Goal: Task Accomplishment & Management: Manage account settings

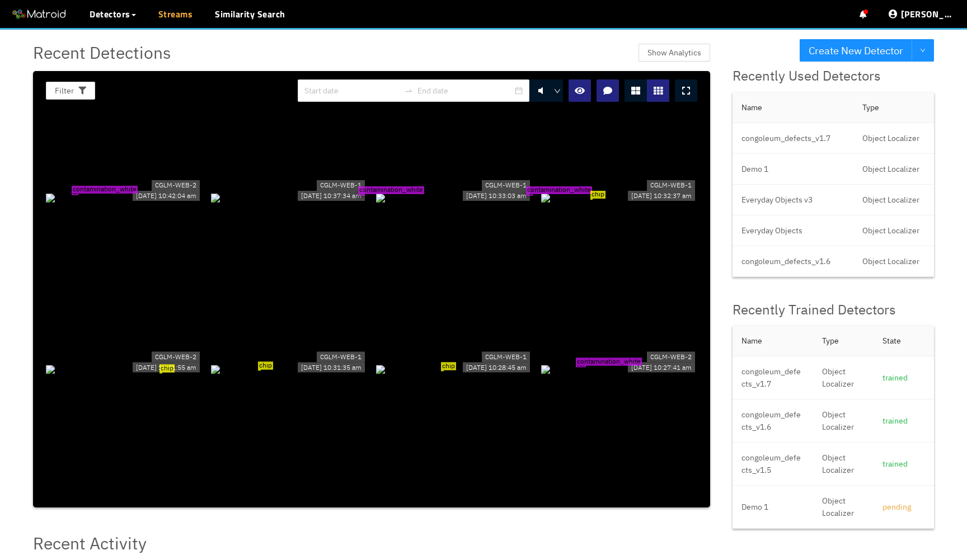
click at [180, 11] on link "Streams" at bounding box center [175, 13] width 35 height 13
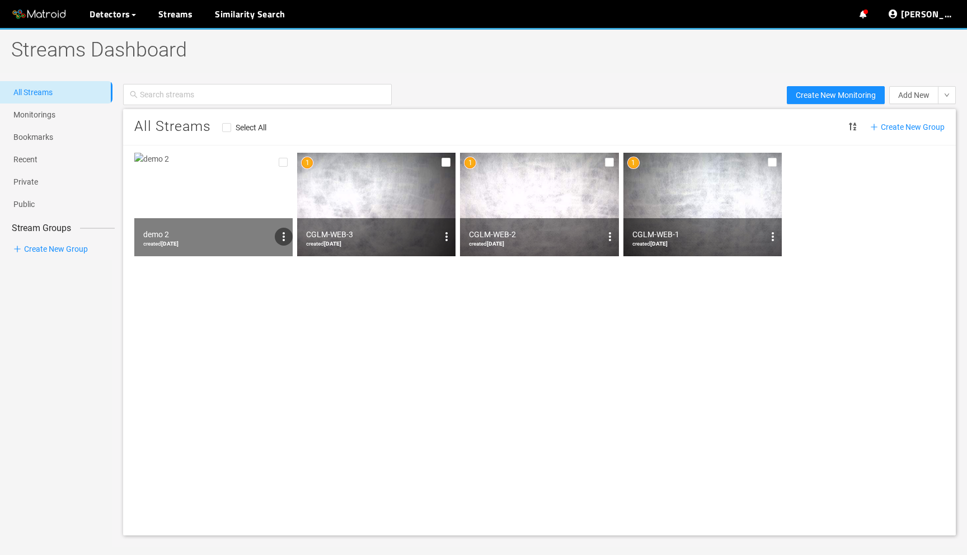
click at [280, 235] on icon "options" at bounding box center [283, 236] width 13 height 13
click at [275, 288] on span "Delete" at bounding box center [264, 291] width 21 height 12
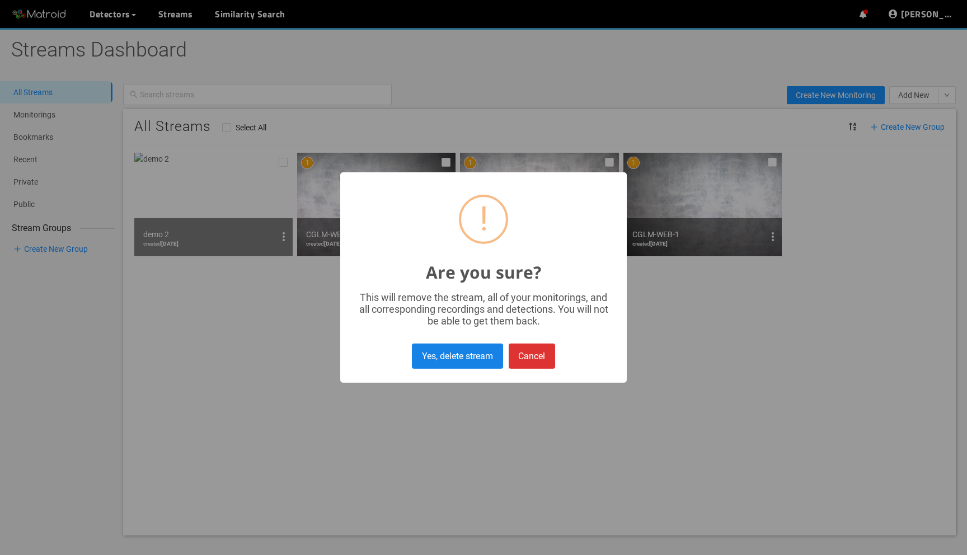
click at [442, 353] on button "Yes, delete stream" at bounding box center [457, 356] width 91 height 25
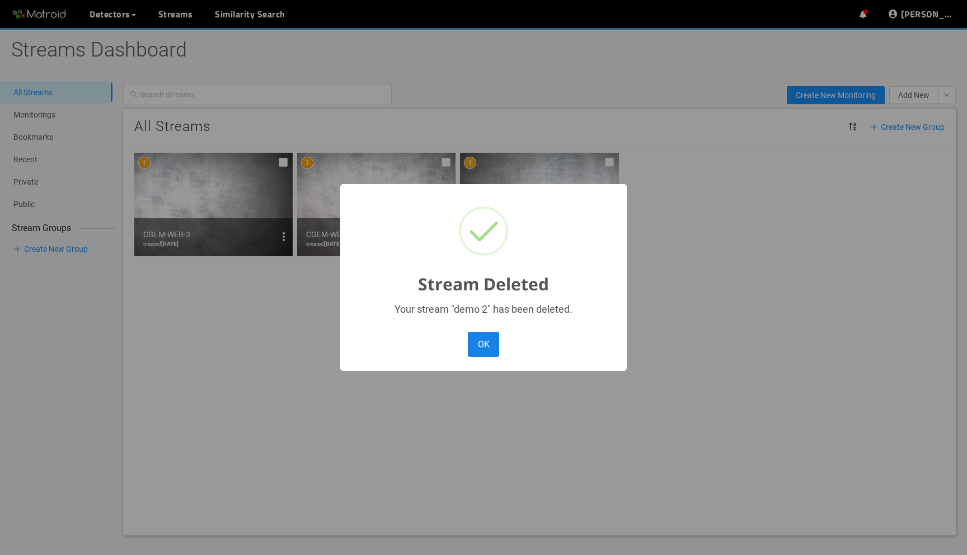
click at [481, 345] on button "OK" at bounding box center [483, 344] width 31 height 25
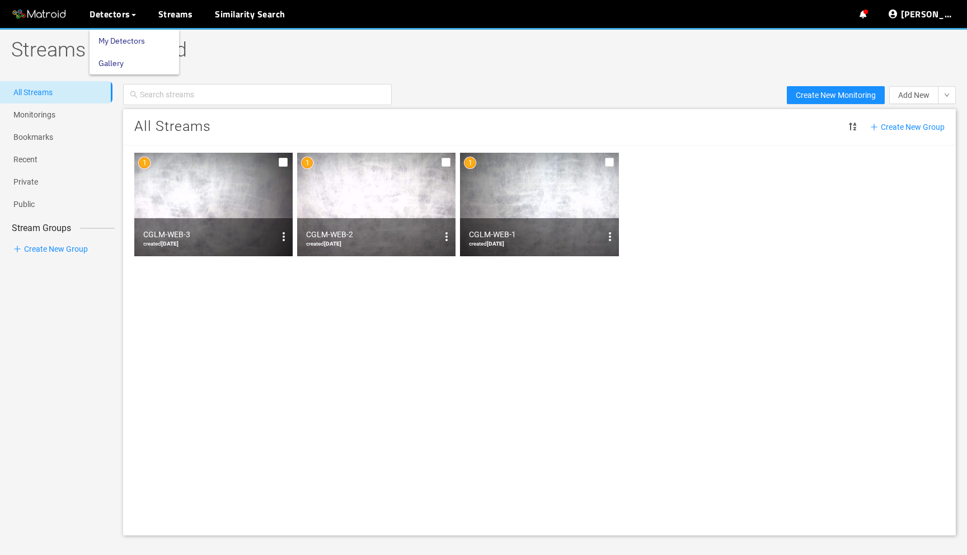
click at [114, 43] on link "My Detectors" at bounding box center [122, 41] width 46 height 22
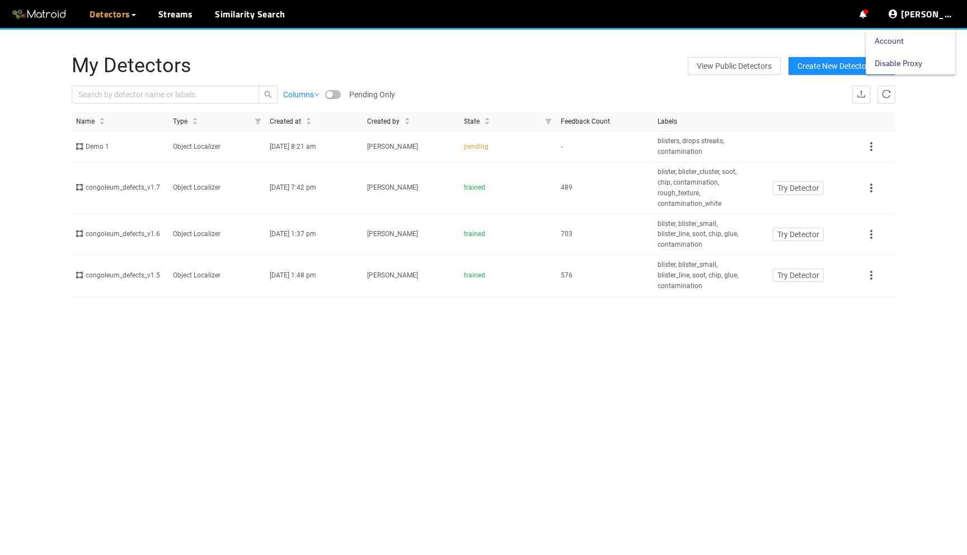
click at [909, 62] on link "Disable Proxy" at bounding box center [899, 63] width 48 height 22
